Goal: Task Accomplishment & Management: Complete application form

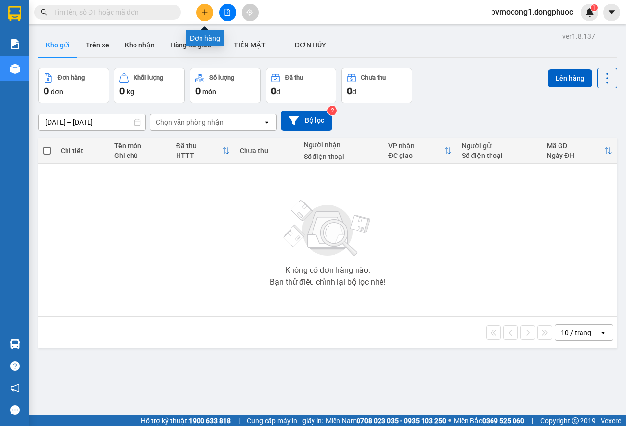
click at [202, 16] on button at bounding box center [204, 12] width 17 height 17
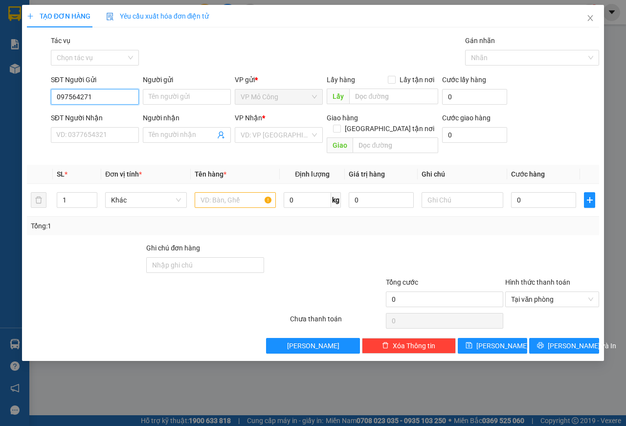
type input "0975642719"
click at [124, 117] on div "0975642719 - NK BẢO AN" at bounding box center [96, 116] width 79 height 11
type input "NK BẢO AN"
type input "0976290978"
type input "HẠNH LABO"
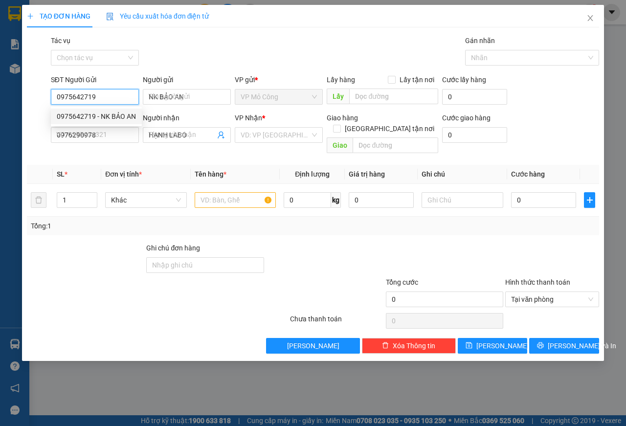
type input "25.000"
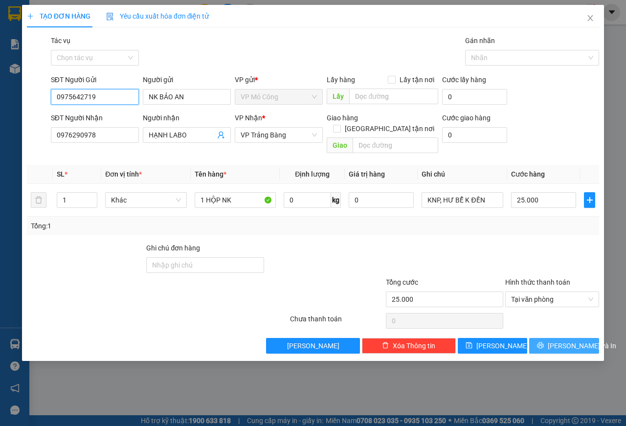
type input "0975642719"
click at [505, 286] on span "[PERSON_NAME] và In" at bounding box center [581, 345] width 68 height 11
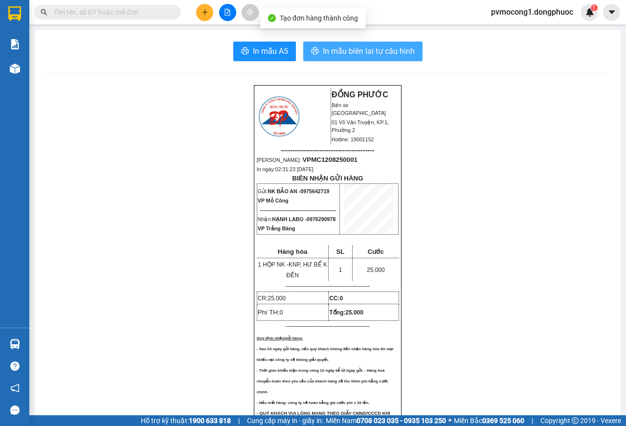
click at [372, 50] on span "In mẫu biên lai tự cấu hình" at bounding box center [369, 51] width 92 height 12
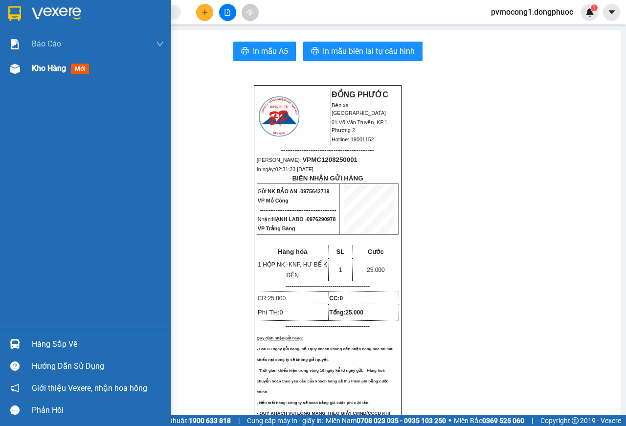
click at [21, 66] on div at bounding box center [14, 68] width 17 height 17
